Goal: Task Accomplishment & Management: Use online tool/utility

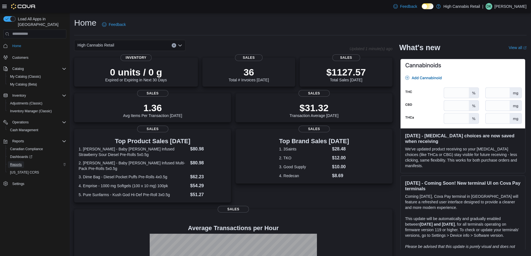
click at [17, 163] on span "Reports" at bounding box center [16, 165] width 12 height 4
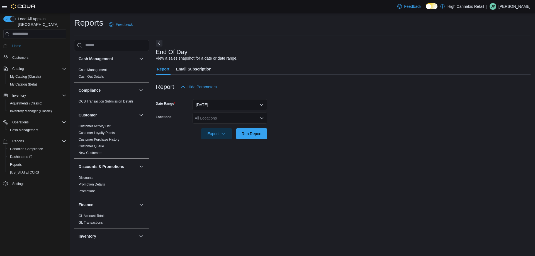
click at [205, 117] on div "All Locations" at bounding box center [230, 118] width 75 height 11
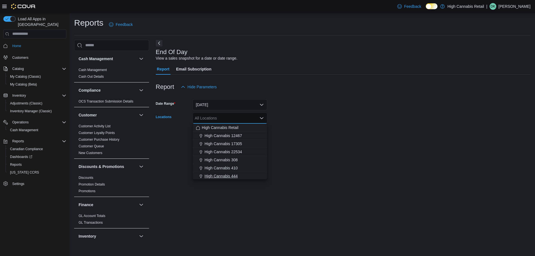
click at [226, 175] on span "High Cannabis 444" at bounding box center [221, 176] width 33 height 6
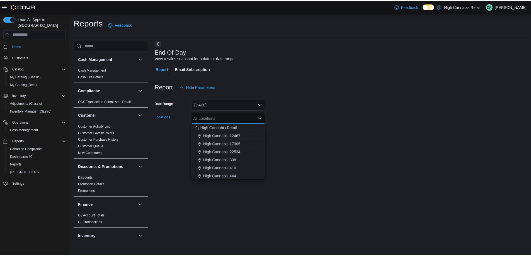
scroll to position [1, 0]
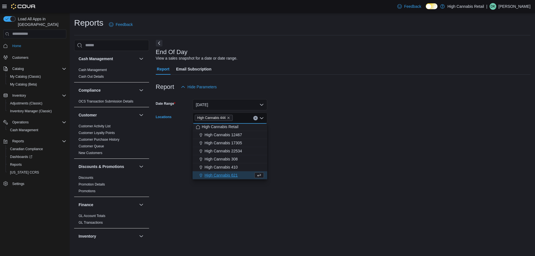
click at [302, 155] on div "End Of Day View a sales snapshot for a date or date range. Report Email Subscri…" at bounding box center [343, 141] width 375 height 203
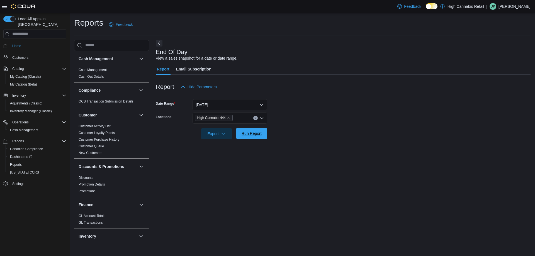
click at [262, 139] on span "Run Report" at bounding box center [251, 133] width 25 height 11
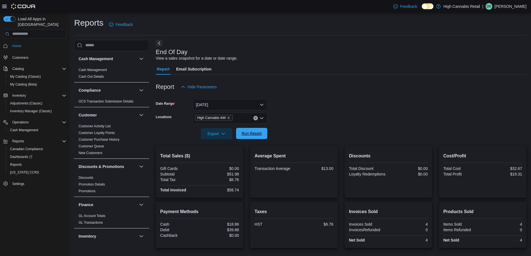
click at [258, 129] on span "Run Report" at bounding box center [251, 133] width 25 height 11
click at [245, 138] on span "Run Report" at bounding box center [251, 133] width 25 height 11
click at [252, 136] on span "Run Report" at bounding box center [252, 134] width 20 height 6
click at [28, 82] on span "My Catalog (Beta)" at bounding box center [23, 84] width 27 height 4
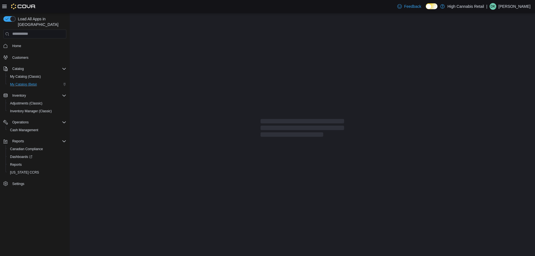
select select "**********"
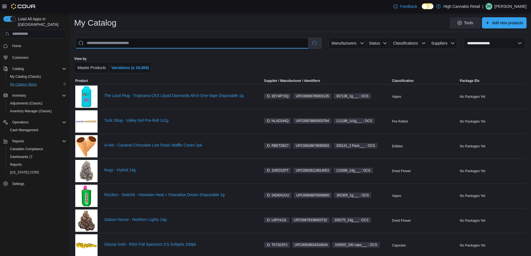
click at [144, 43] on input "search" at bounding box center [192, 43] width 233 height 11
type input "****"
select select "*********"
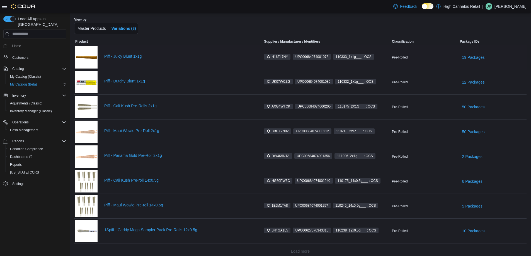
scroll to position [45, 0]
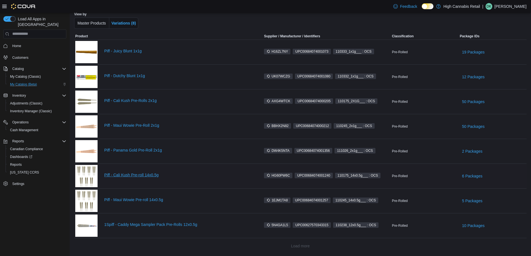
type input "****"
click at [135, 176] on link "Piff - Cali Kush Pre-roll 14x0.5g" at bounding box center [179, 175] width 150 height 4
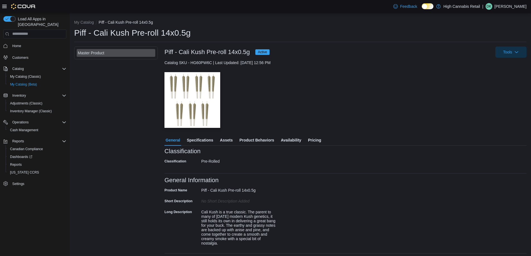
click at [320, 142] on span "Pricing" at bounding box center [314, 140] width 13 height 11
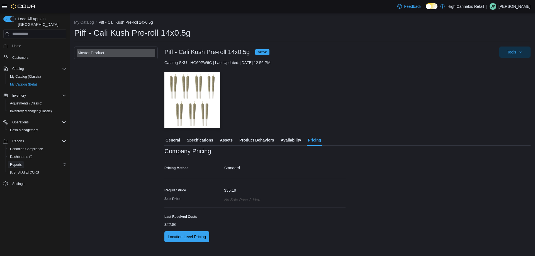
click at [20, 161] on span "Reports" at bounding box center [16, 164] width 12 height 7
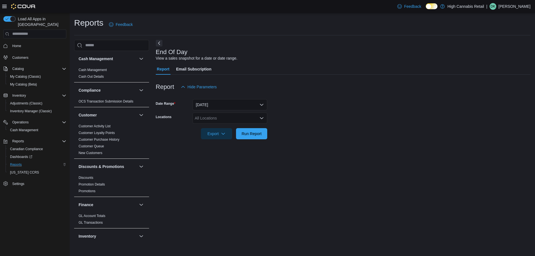
click at [217, 122] on div "All Locations" at bounding box center [230, 118] width 75 height 11
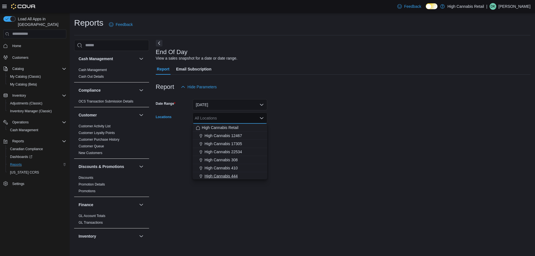
click at [250, 175] on div "High Cannabis 444" at bounding box center [230, 176] width 68 height 6
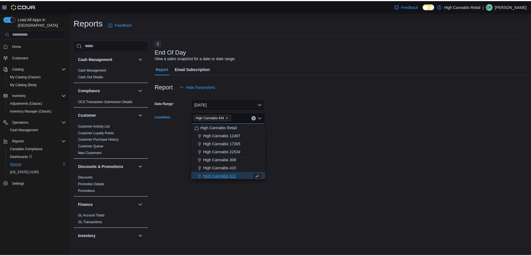
scroll to position [1, 0]
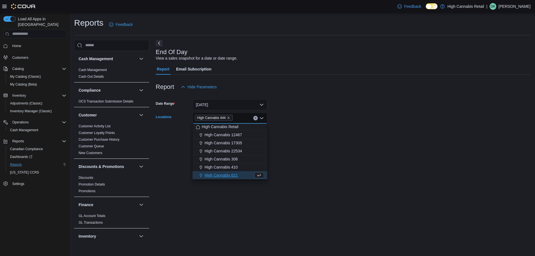
click at [301, 158] on div "End Of Day View a sales snapshot for a date or date range. Report Email Subscri…" at bounding box center [343, 141] width 375 height 203
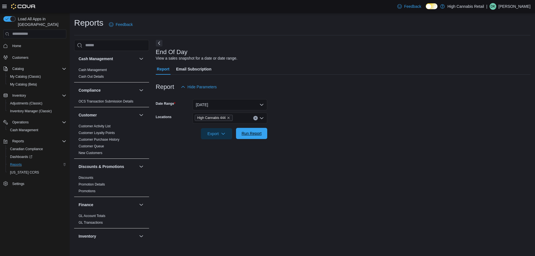
click at [254, 135] on span "Run Report" at bounding box center [252, 134] width 20 height 6
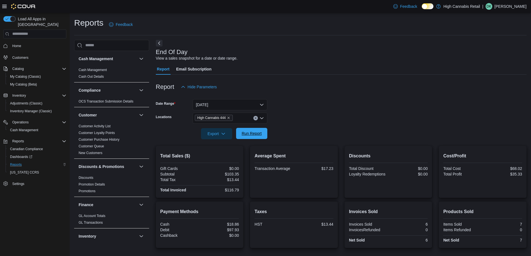
click at [254, 135] on span "Run Report" at bounding box center [252, 134] width 20 height 6
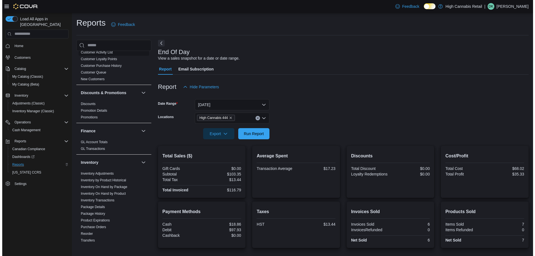
scroll to position [112, 0]
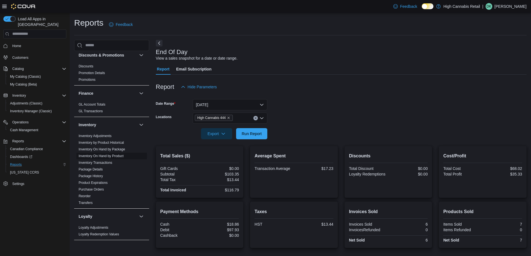
click at [117, 156] on link "Inventory On Hand by Product" at bounding box center [101, 156] width 45 height 4
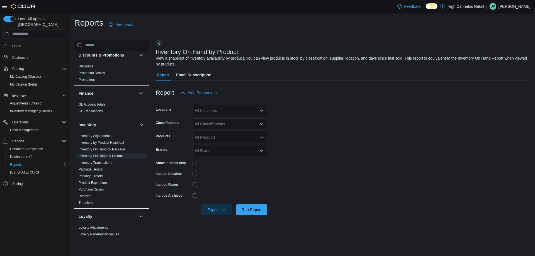
click at [252, 109] on div "All Locations" at bounding box center [230, 110] width 75 height 11
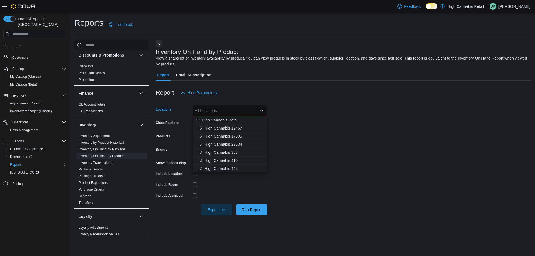
click at [247, 170] on div "High Cannabis 444" at bounding box center [230, 169] width 68 height 6
click at [296, 143] on form "Locations High Cannabis 444 Combo box. Selected. High Cannabis 444. Press Backs…" at bounding box center [343, 156] width 375 height 117
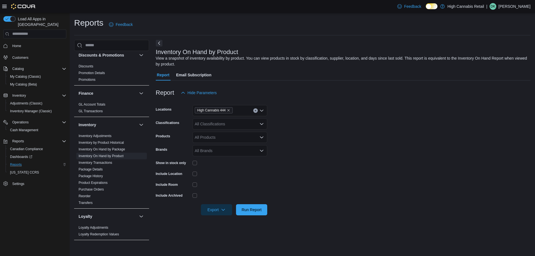
click at [224, 124] on div "All Classifications" at bounding box center [230, 123] width 75 height 11
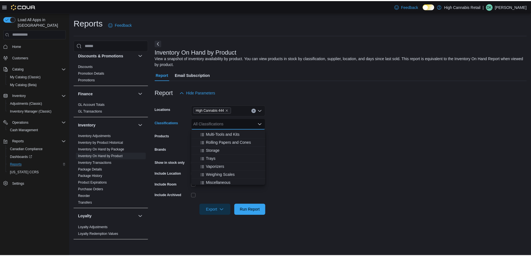
scroll to position [112, 0]
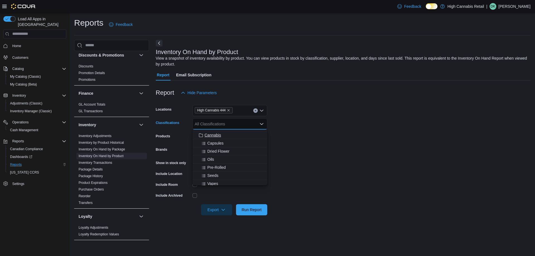
click at [216, 137] on span "Cannabis" at bounding box center [213, 135] width 16 height 6
click at [325, 146] on form "Locations High Cannabis 444 Classifications Cannabis Combo box. Selected. Canna…" at bounding box center [343, 156] width 375 height 117
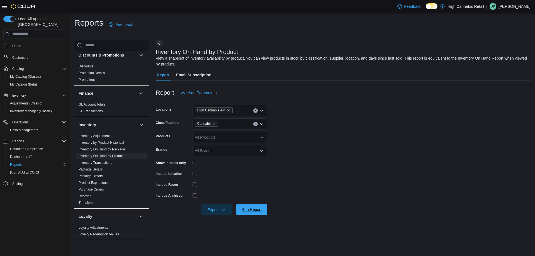
click at [246, 204] on span "Run Report" at bounding box center [251, 209] width 25 height 11
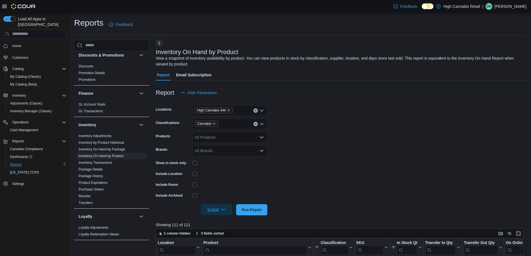
click at [212, 211] on span "Export" at bounding box center [216, 209] width 25 height 11
click at [215, 219] on span "Export to Excel" at bounding box center [217, 221] width 25 height 4
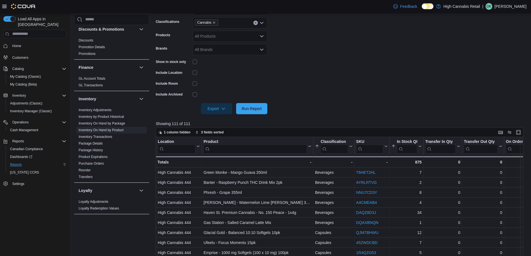
scroll to position [139, 0]
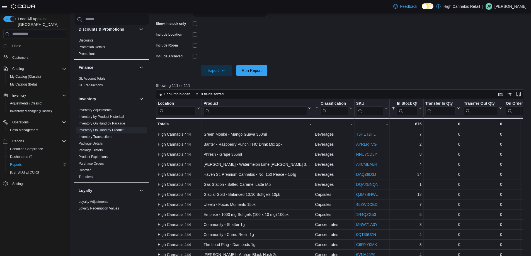
click at [318, 56] on form "Locations High Cannabis 444 Classifications Cannabis Products All Products Bran…" at bounding box center [341, 17] width 371 height 117
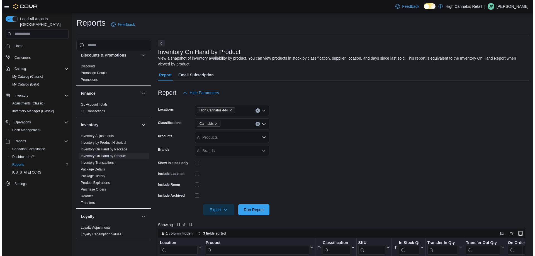
scroll to position [223, 0]
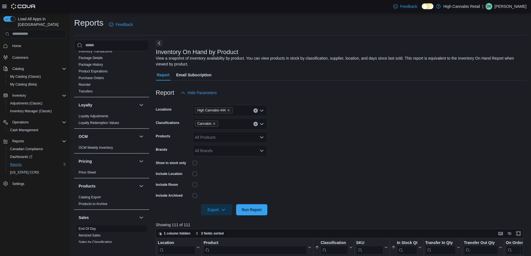
click at [93, 229] on link "End Of Day" at bounding box center [87, 229] width 17 height 4
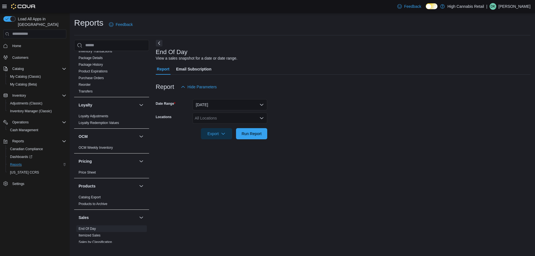
click at [224, 120] on div "All Locations" at bounding box center [230, 118] width 75 height 11
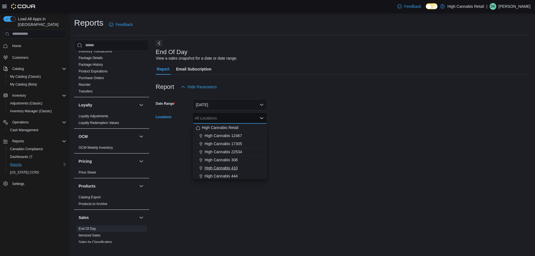
click at [245, 176] on div "High Cannabis 444" at bounding box center [230, 176] width 68 height 6
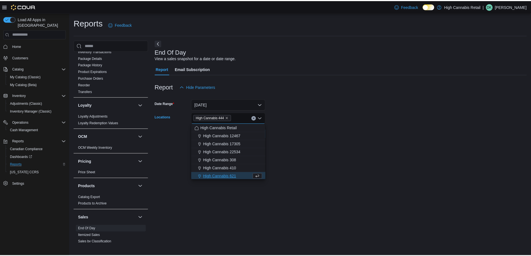
scroll to position [1, 0]
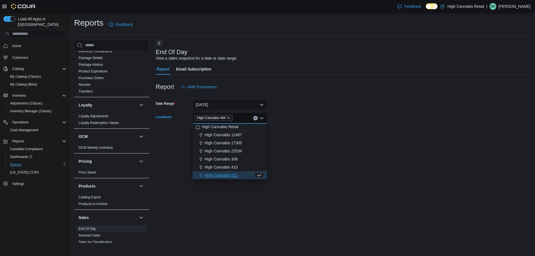
click at [301, 137] on form "Date Range Today Locations High Cannabis 444 Combo box. Selected. High Cannabis…" at bounding box center [343, 116] width 375 height 47
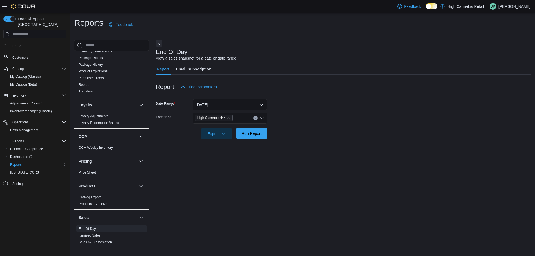
click at [262, 131] on span "Run Report" at bounding box center [251, 133] width 25 height 11
